Goal: Answer question/provide support

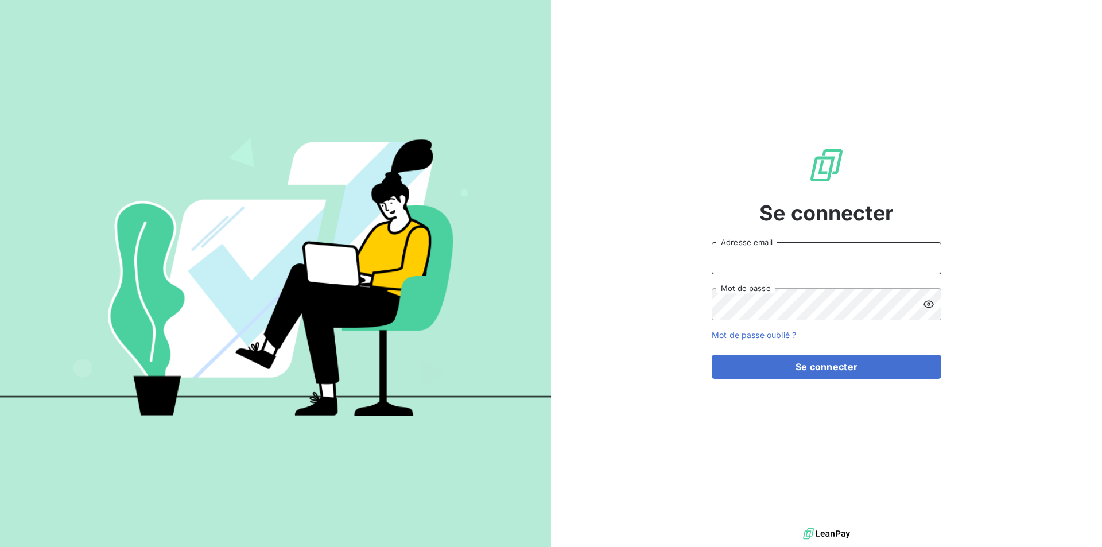
type input "[EMAIL_ADDRESS][DOMAIN_NAME]"
click at [738, 260] on input "comptaclient@maisonbonifassi.com" at bounding box center [827, 258] width 230 height 32
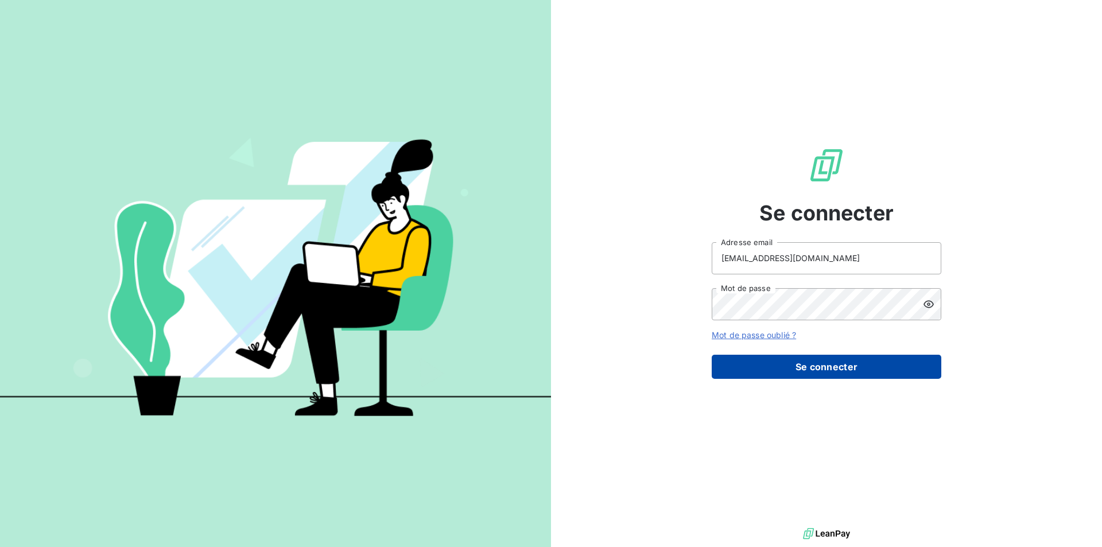
click at [781, 373] on button "Se connecter" at bounding box center [827, 367] width 230 height 24
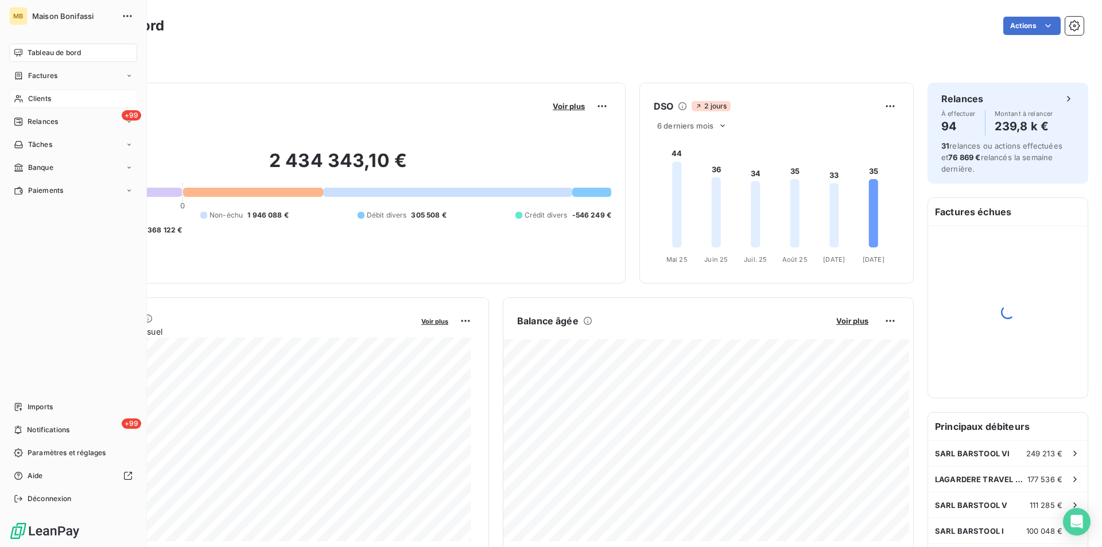
click at [34, 96] on span "Clients" at bounding box center [39, 99] width 23 height 10
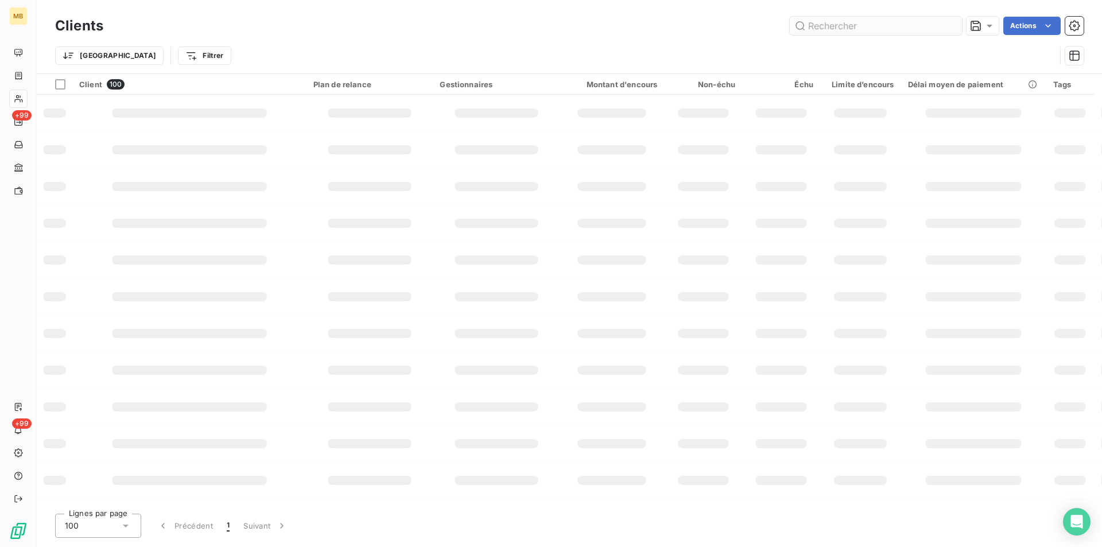
click at [868, 27] on input "text" at bounding box center [876, 26] width 172 height 18
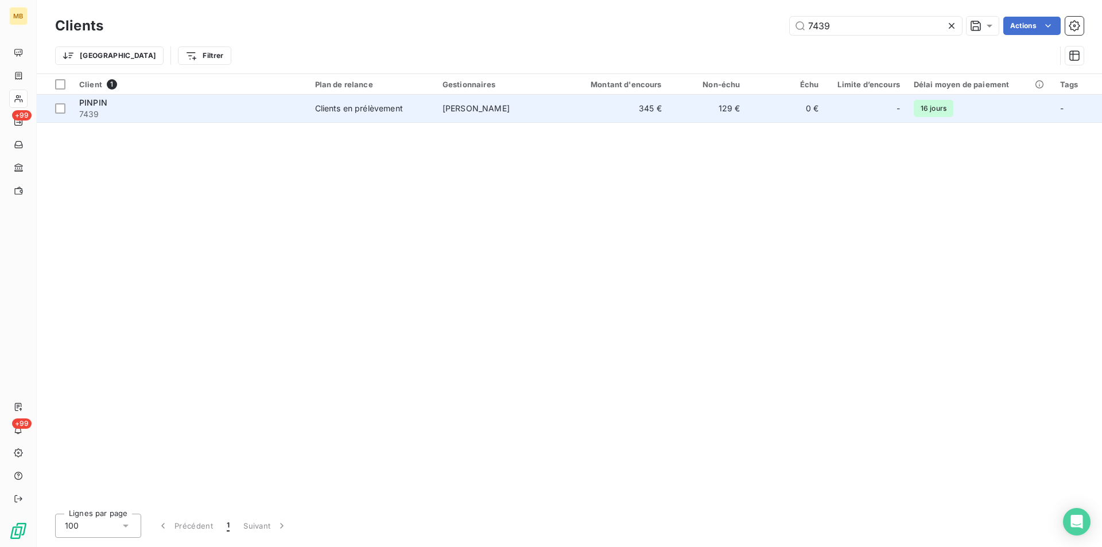
type input "7439"
click at [835, 111] on div "-" at bounding box center [866, 108] width 68 height 18
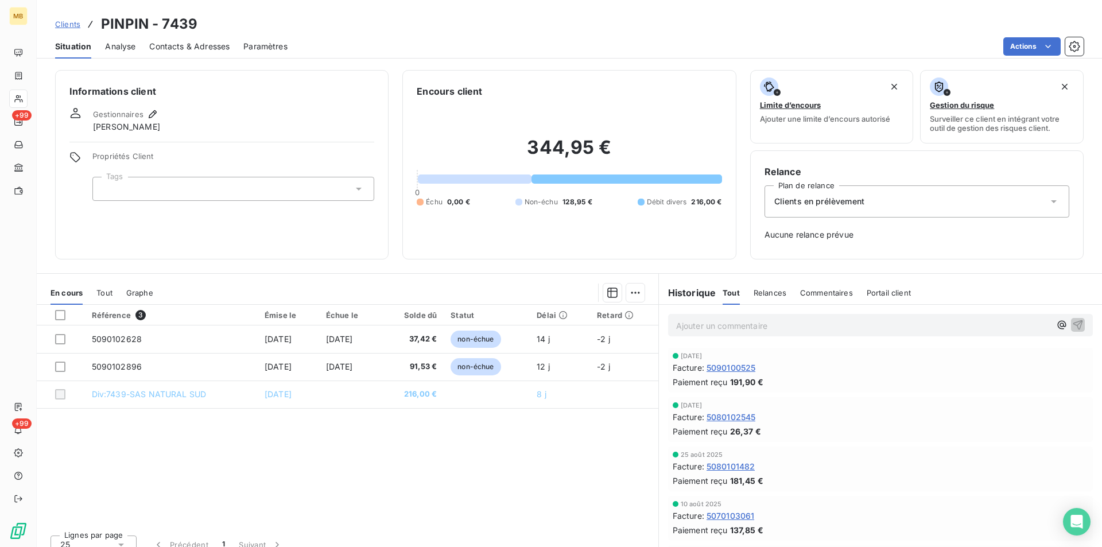
click at [762, 331] on p "Ajouter un commentaire ﻿" at bounding box center [863, 326] width 374 height 14
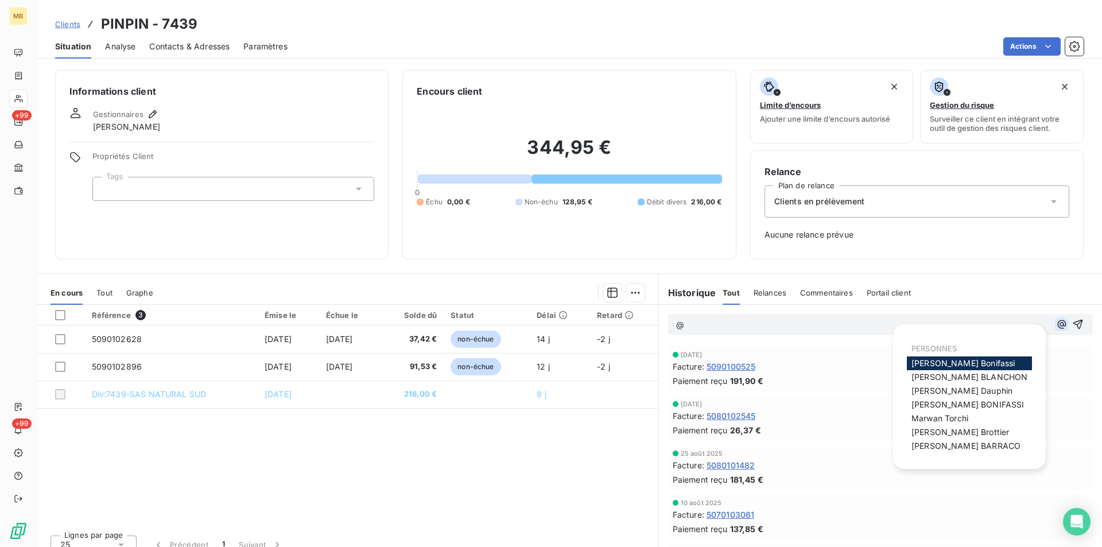
click at [1056, 328] on icon "button" at bounding box center [1061, 324] width 11 height 11
click at [956, 378] on span "Elodie BLANCHON" at bounding box center [970, 377] width 116 height 10
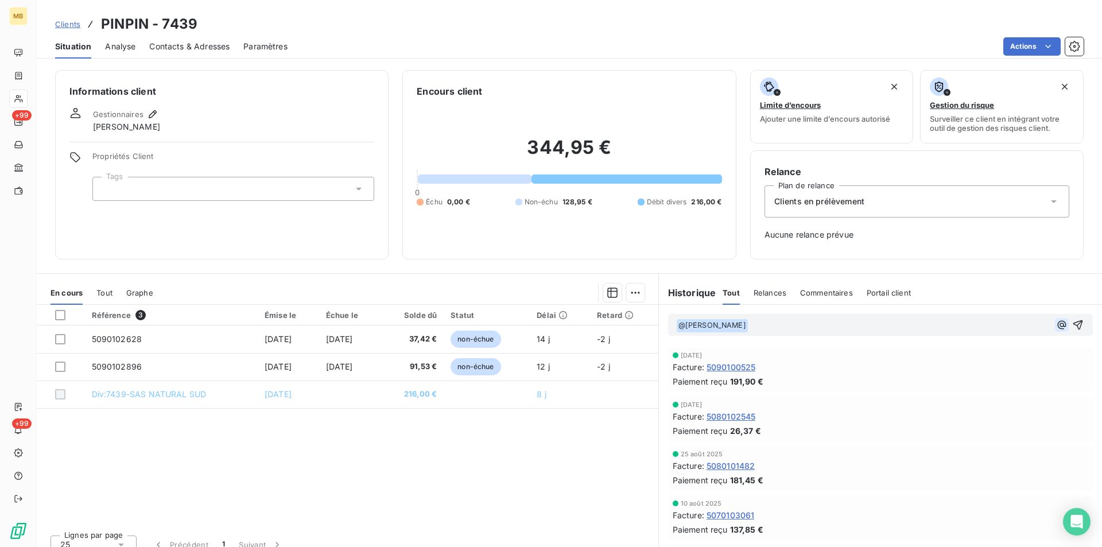
click at [1056, 323] on icon "button" at bounding box center [1061, 324] width 11 height 11
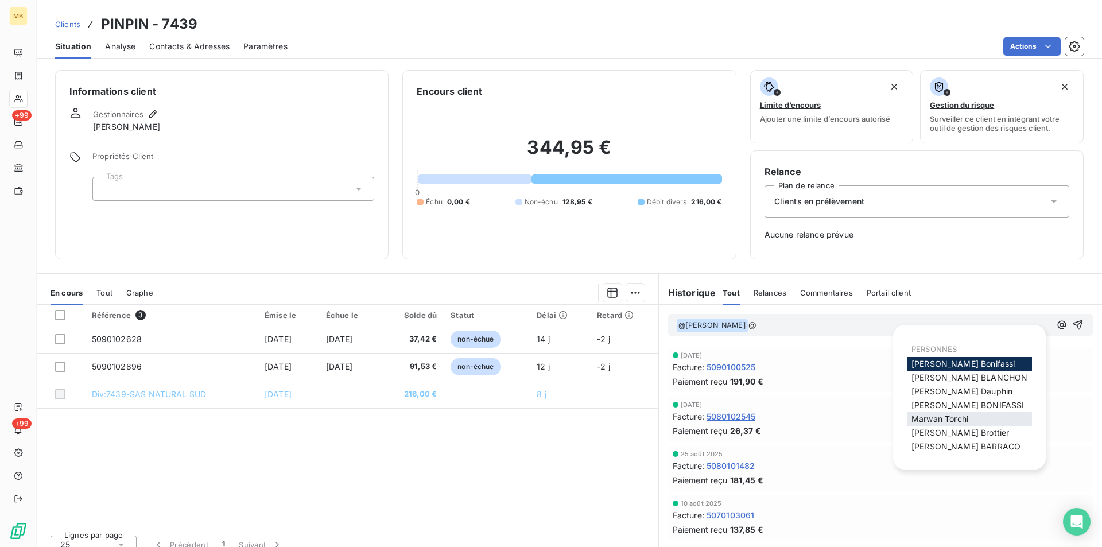
click at [950, 420] on span "Marwan Torchi" at bounding box center [940, 419] width 57 height 10
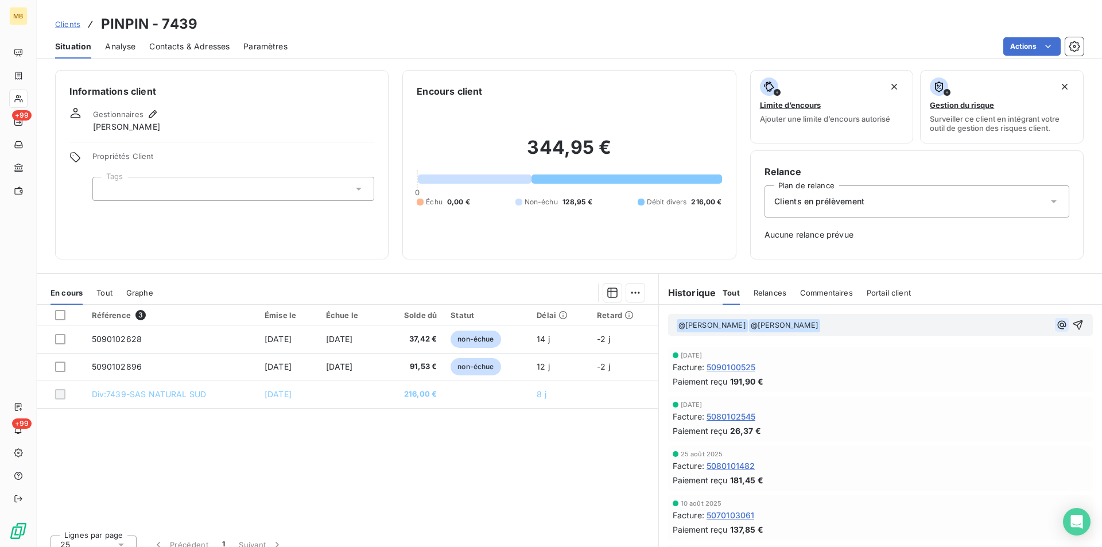
click at [1056, 328] on icon "button" at bounding box center [1061, 324] width 11 height 11
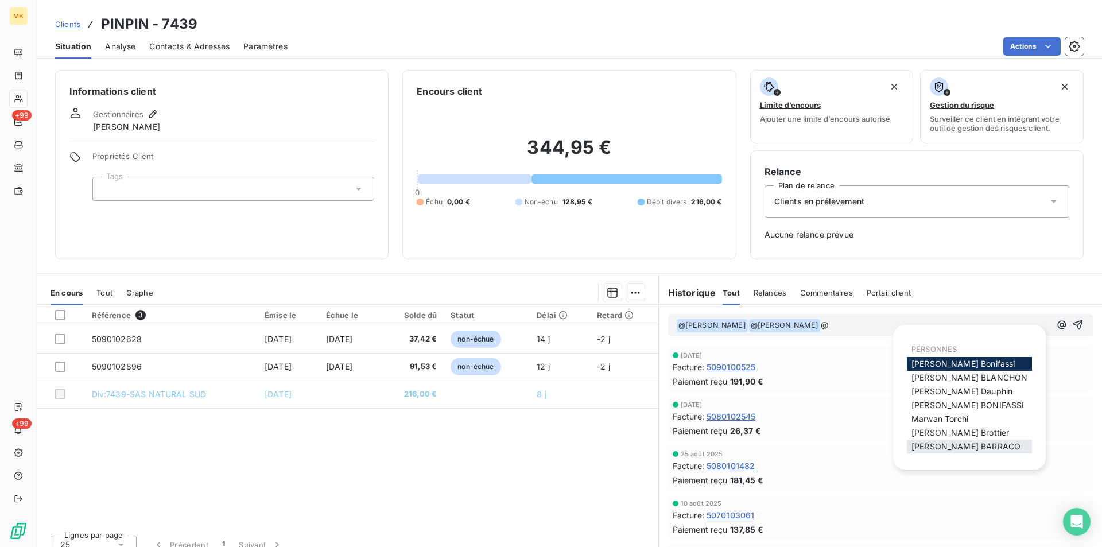
click at [975, 445] on span "Romain BARRACO" at bounding box center [966, 446] width 109 height 10
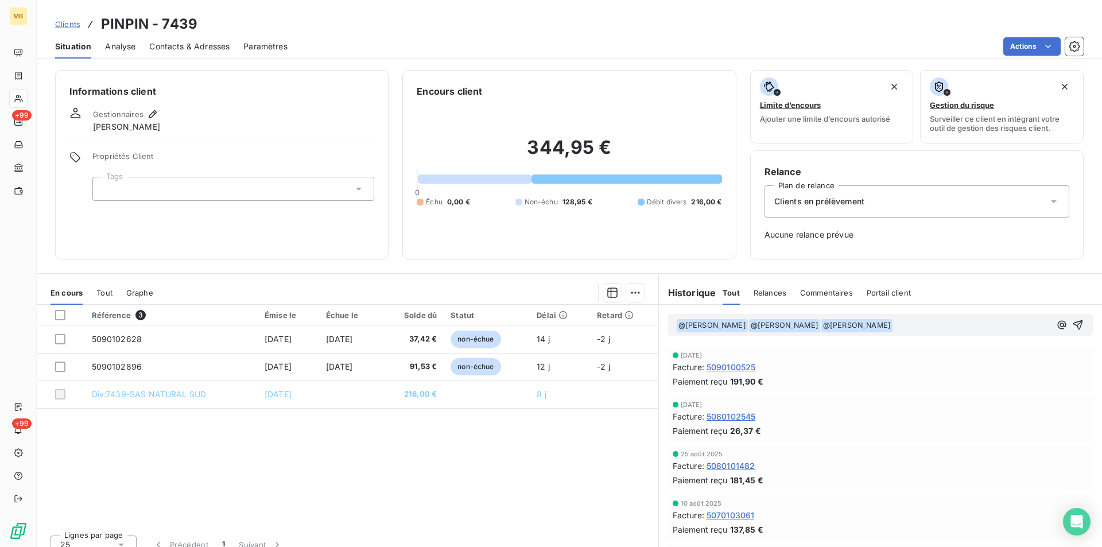
click at [959, 326] on p "﻿ @ Elodie BLANCHON ﻿ ﻿ @ Marwan Torchi ﻿ ﻿ @ Romain BARRACO ﻿ ﻿" at bounding box center [863, 326] width 374 height 14
click at [1006, 324] on span "Pour info : Note infolegal de 3/20" at bounding box center [957, 325] width 128 height 10
click at [1072, 324] on icon "button" at bounding box center [1077, 324] width 11 height 11
